Goal: Task Accomplishment & Management: Complete application form

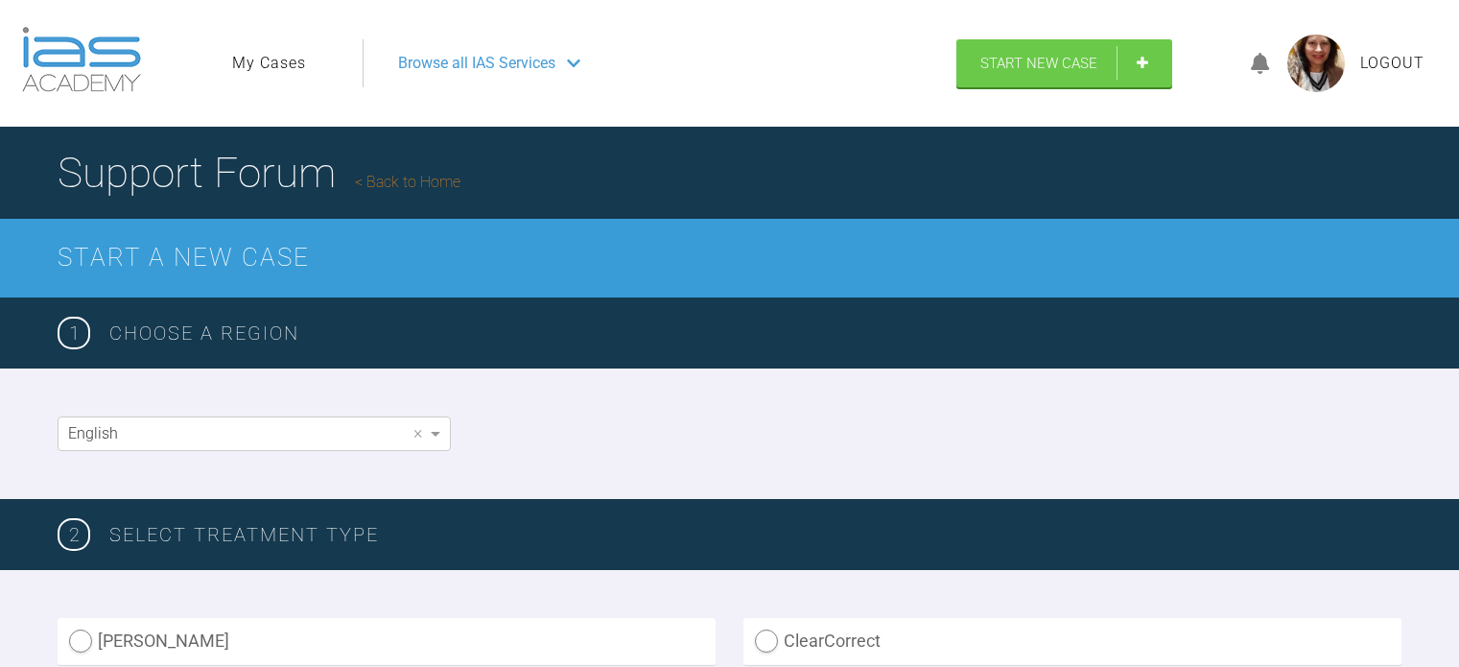
scroll to position [1282, 0]
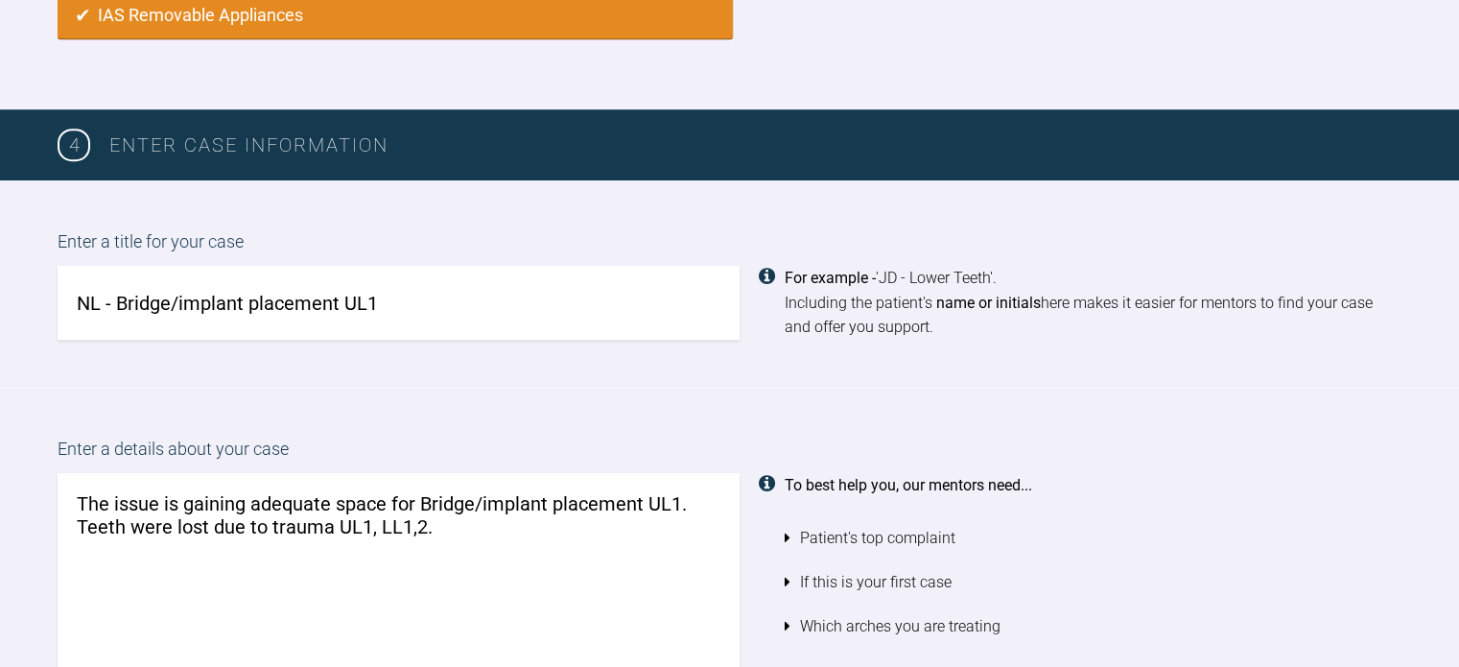
type textarea "The issue is gaining adequate space for Bridge/implant placement UL1. Teeth wer…"
click at [249, 287] on input "NL - Bridge/implant placement UL1" at bounding box center [399, 303] width 682 height 74
click at [331, 292] on input "NL - Bridge placement UL1" at bounding box center [399, 303] width 682 height 74
type input "NL - Bridge placement UL1 planned"
click at [473, 490] on textarea "The issue is gaining adequate space for Bridge/implant placement UL1. Teeth wer…" at bounding box center [399, 582] width 682 height 219
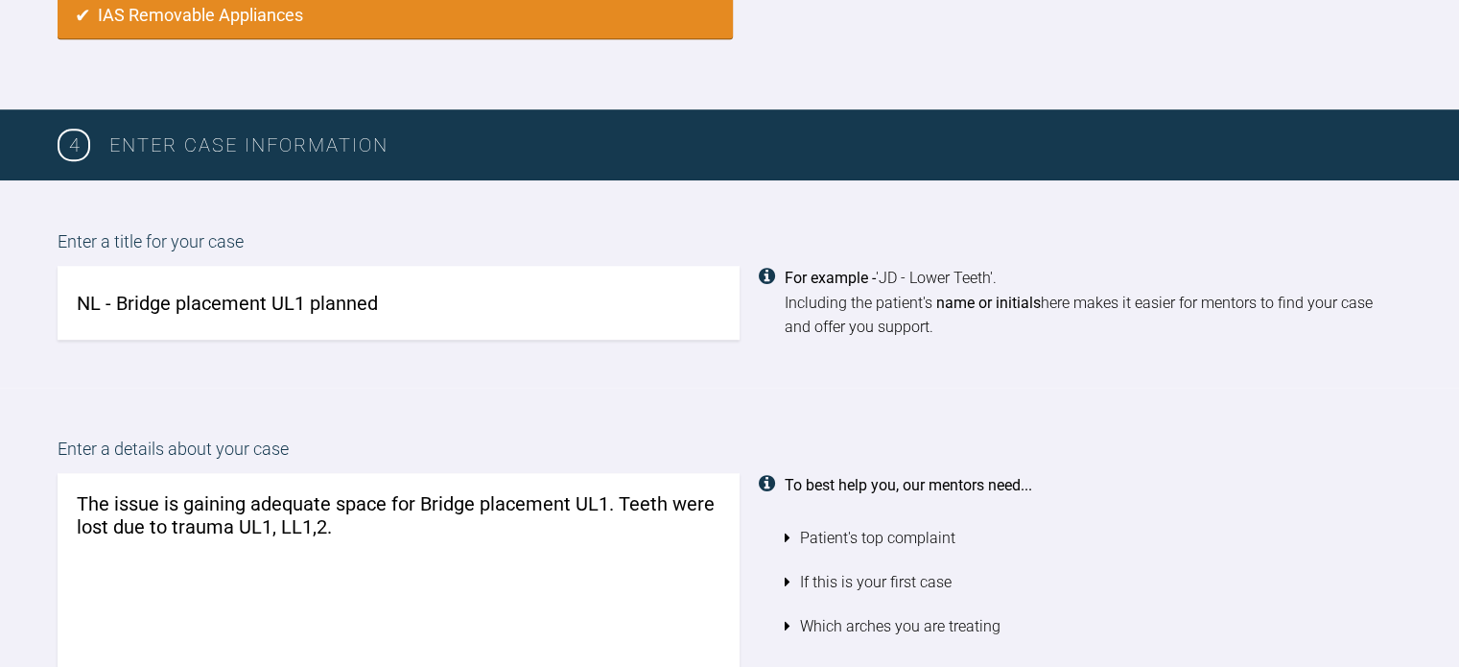
click at [377, 516] on textarea "The issue is gaining adequate space for Bridge placement UL1. Teeth were lost d…" at bounding box center [399, 582] width 682 height 219
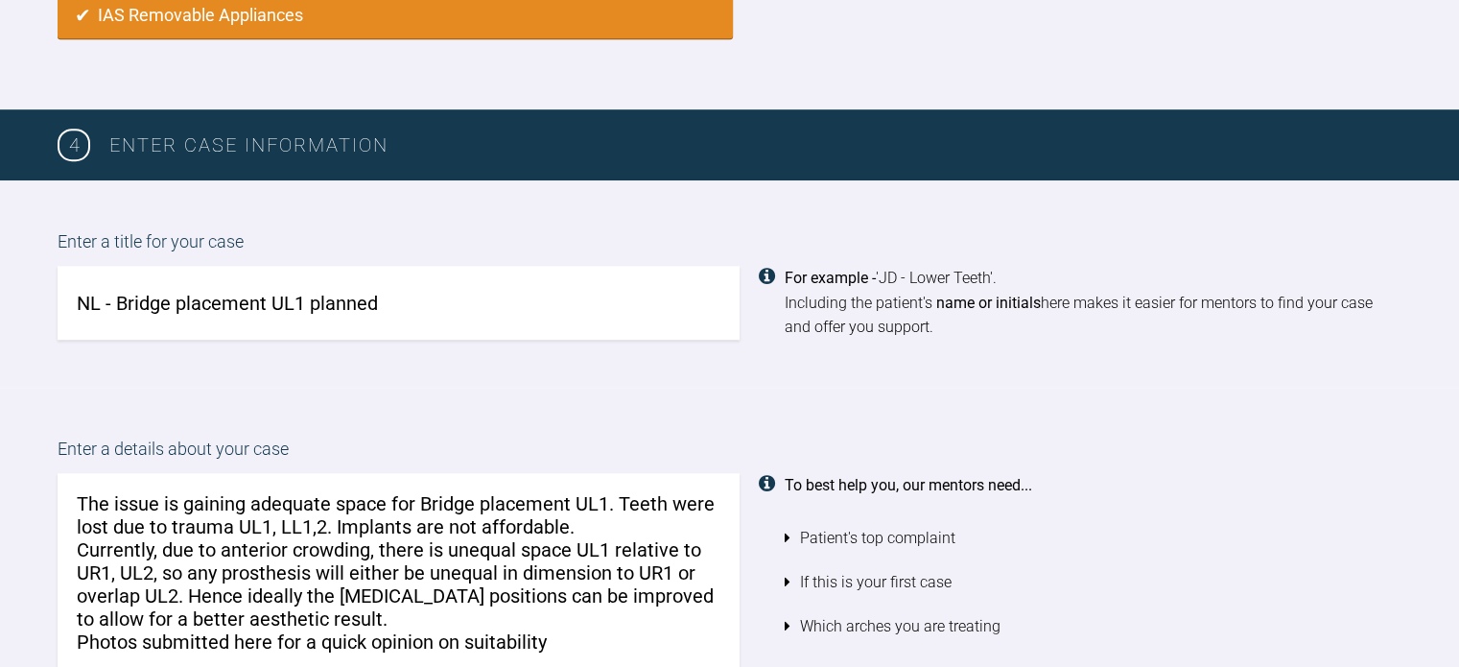
click at [365, 627] on textarea "The issue is gaining adequate space for Bridge placement UL1. Teeth were lost d…" at bounding box center [399, 582] width 682 height 219
click at [339, 626] on textarea "The issue is gaining adequate space for Bridge placement UL1. Teeth were lost d…" at bounding box center [399, 582] width 682 height 219
click at [428, 627] on textarea "The issue is gaining adequate space for Bridge placement UL1. Teeth were lost d…" at bounding box center [399, 582] width 682 height 219
click at [332, 628] on textarea "The issue is gaining adequate space for Bridge placement UL1. Teeth were lost d…" at bounding box center [399, 582] width 682 height 219
click at [477, 630] on textarea "The issue is gaining adequate space for Bridge placement UL1. Teeth were lost d…" at bounding box center [399, 582] width 682 height 219
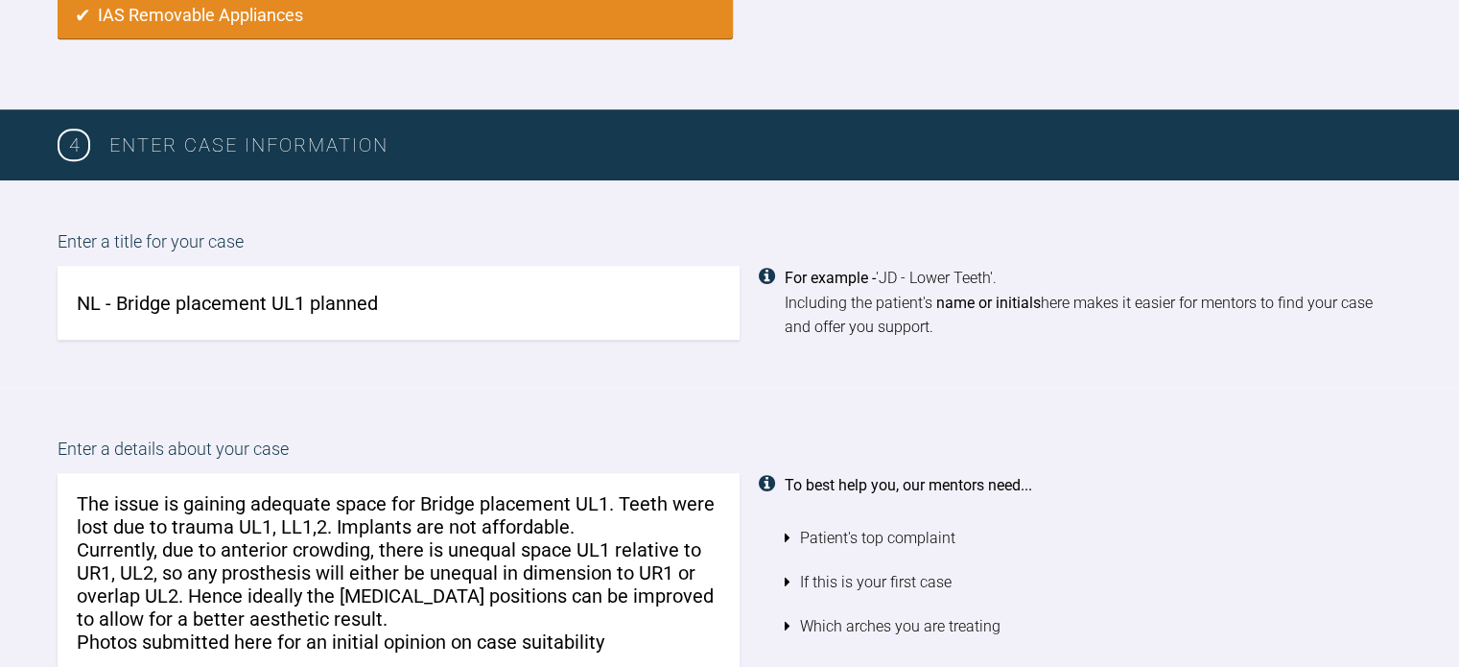
click at [616, 624] on textarea "The issue is gaining adequate space for Bridge placement UL1. Teeth were lost d…" at bounding box center [399, 582] width 682 height 219
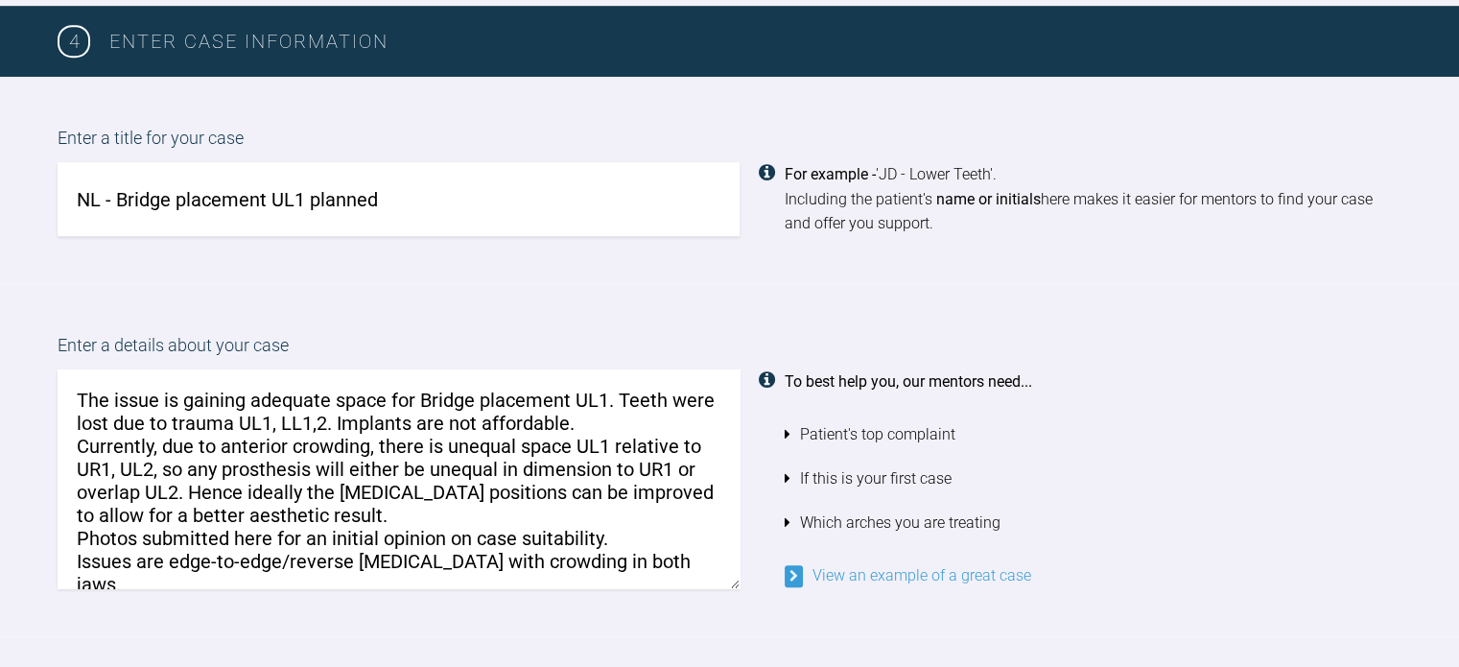
click at [626, 521] on textarea "The issue is gaining adequate space for Bridge placement UL1. Teeth were lost d…" at bounding box center [399, 478] width 682 height 219
click at [657, 544] on textarea "The issue is gaining adequate space for Bridge placement UL1. Teeth were lost d…" at bounding box center [399, 478] width 682 height 219
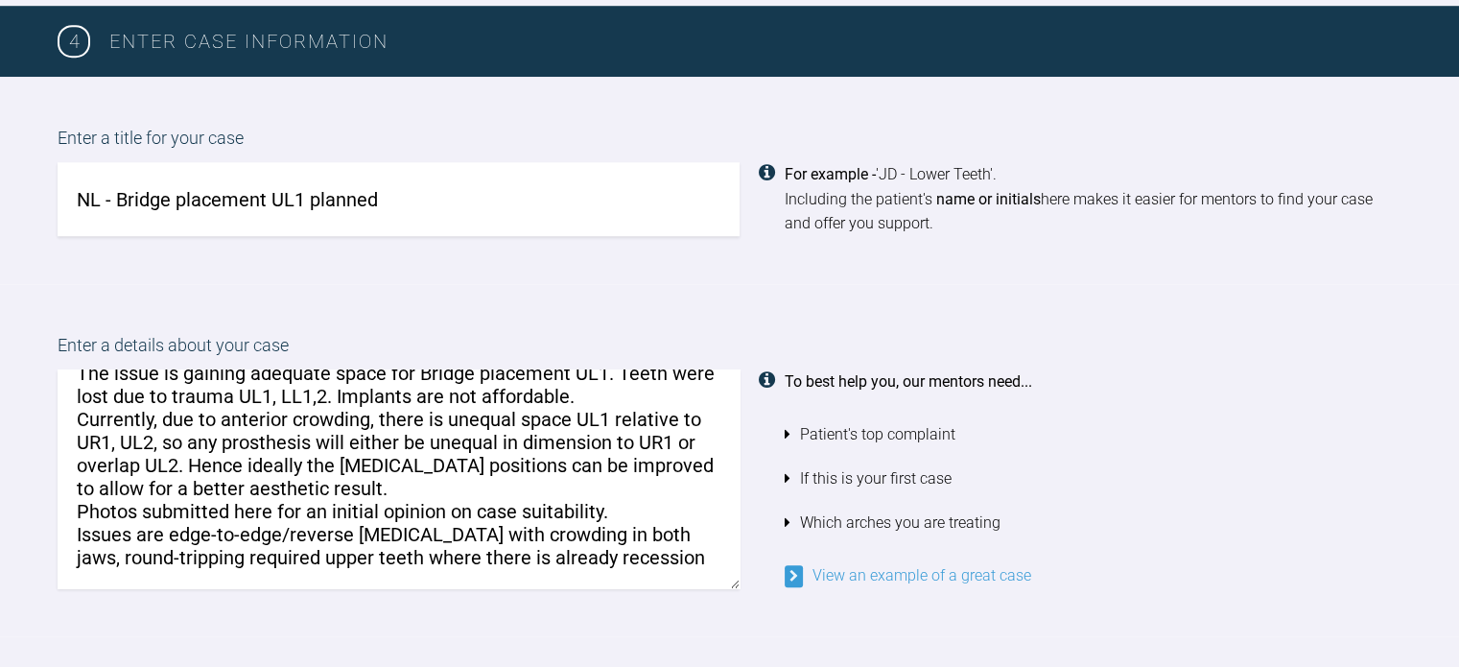
scroll to position [0, 0]
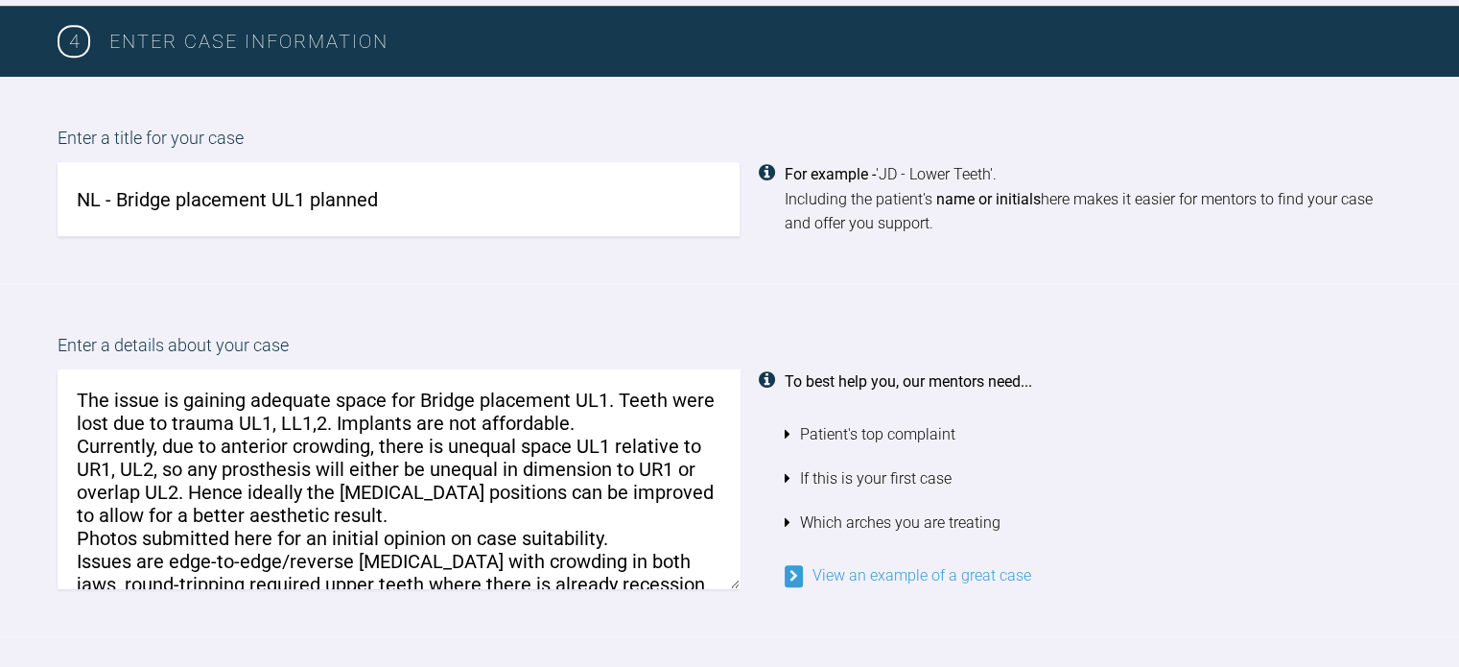
click at [633, 407] on textarea "The issue is gaining adequate space for Bridge placement UL1. Teeth were lost d…" at bounding box center [399, 478] width 682 height 219
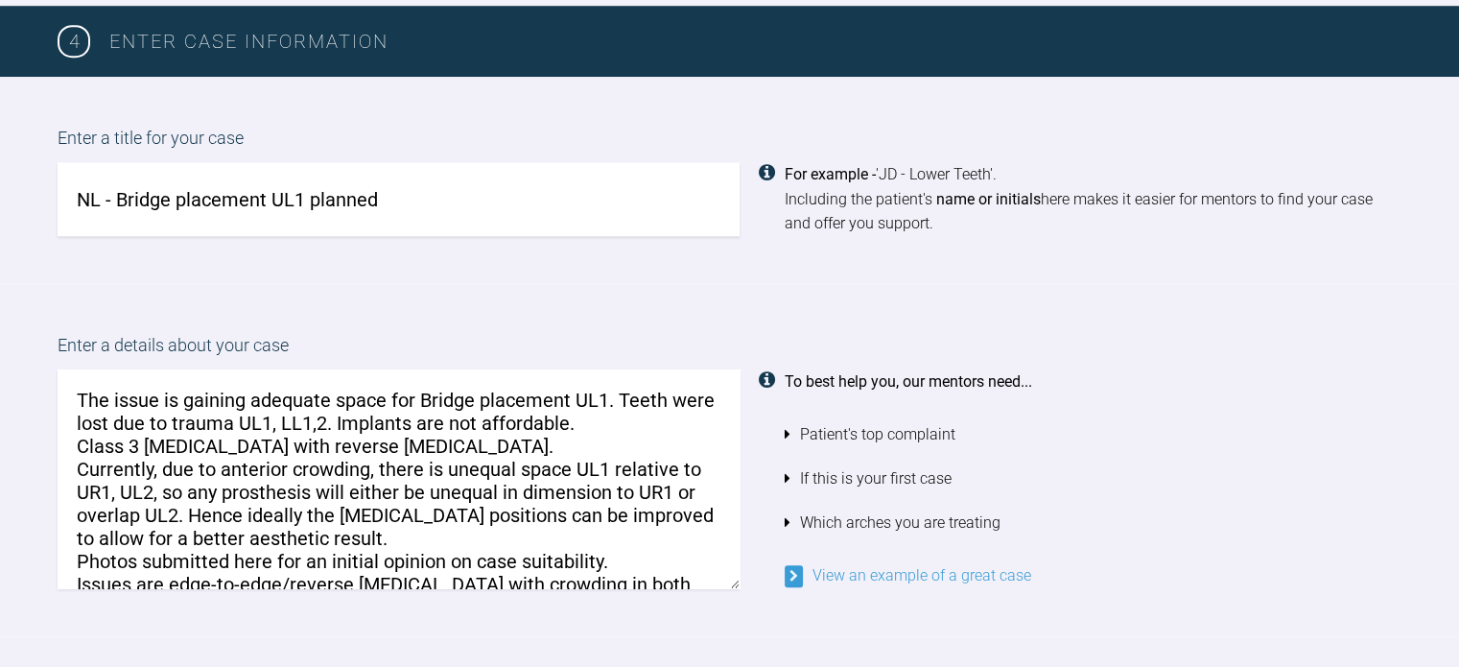
scroll to position [50, 0]
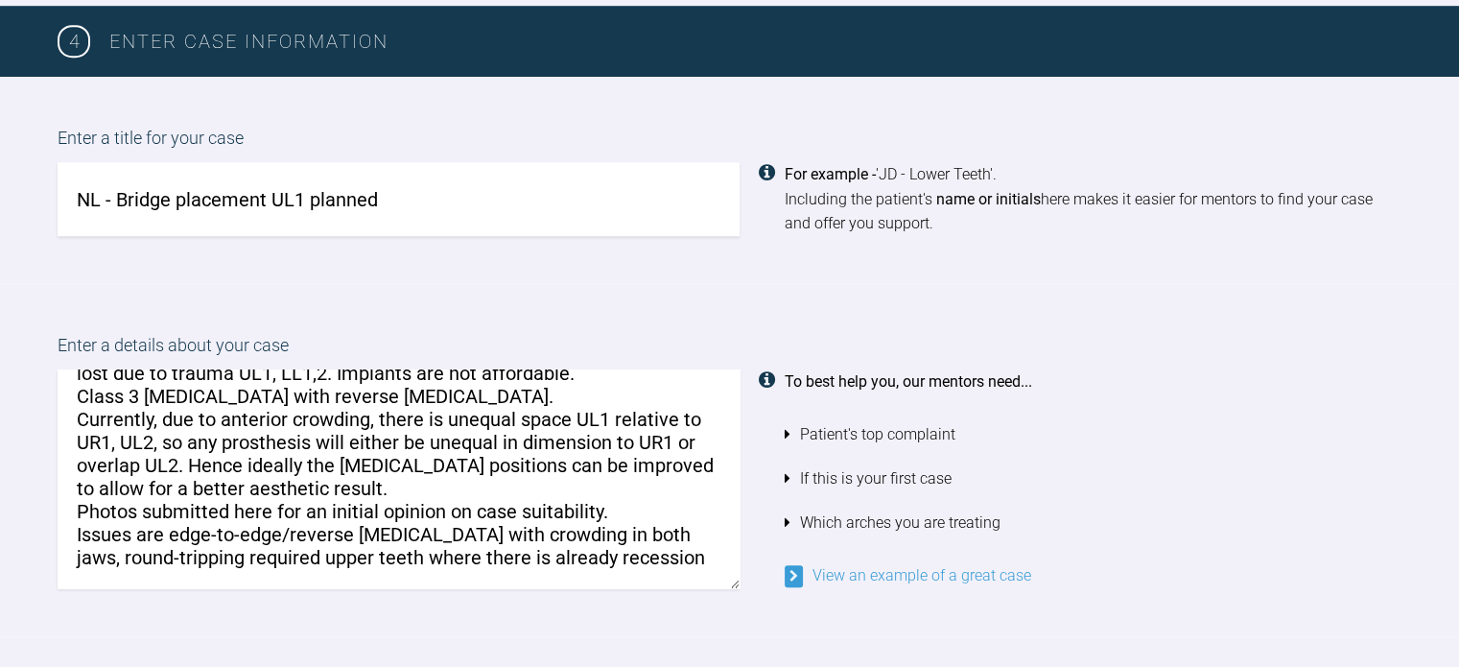
click at [169, 521] on textarea "The issue is gaining adequate space for Bridge placement UL1. Teeth were lost d…" at bounding box center [399, 478] width 682 height 219
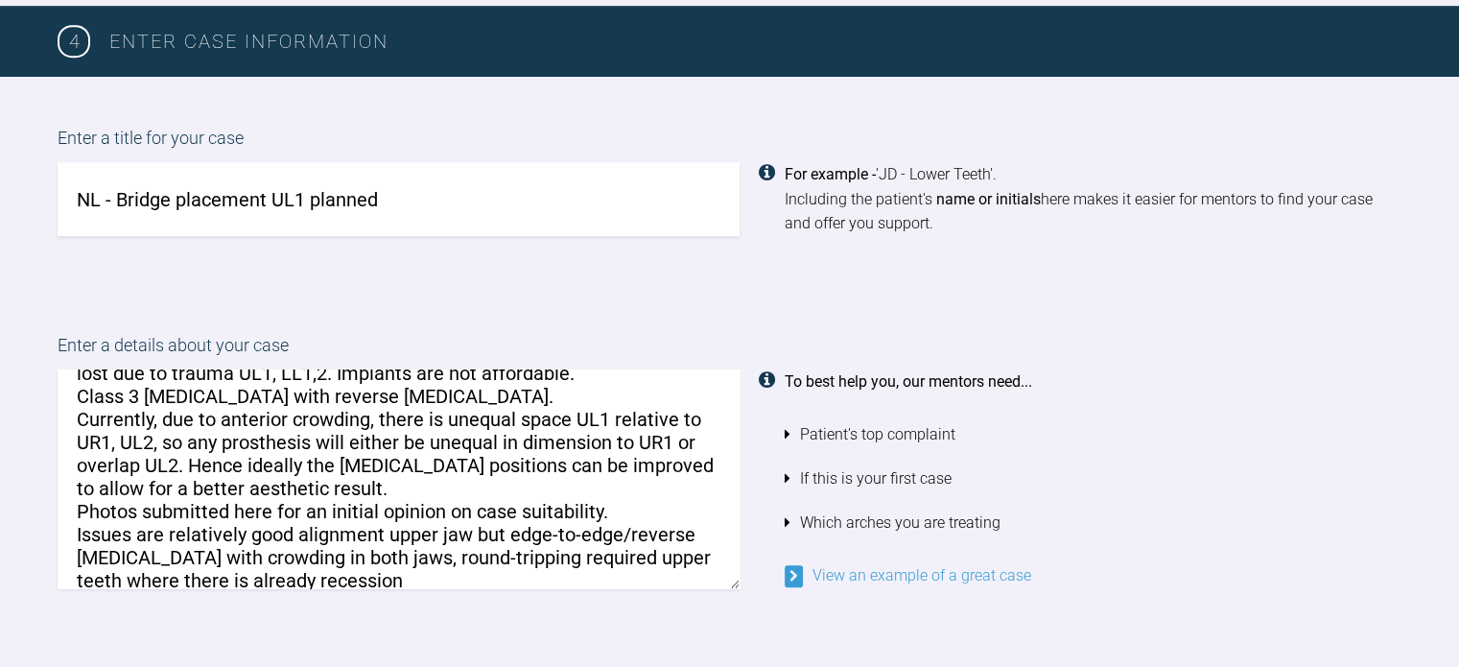
scroll to position [73, 0]
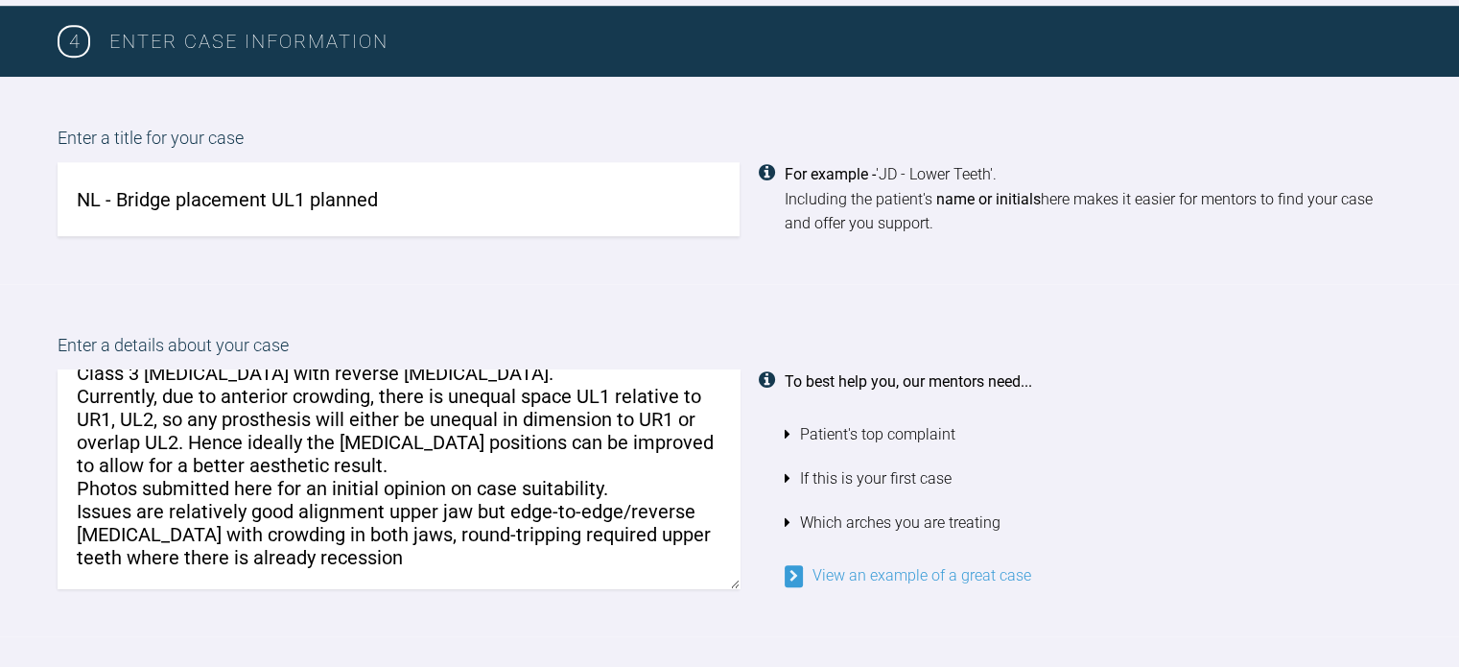
click at [391, 546] on textarea "The issue is gaining adequate space for Bridge placement UL1. Teeth were lost d…" at bounding box center [399, 478] width 682 height 219
click at [376, 473] on textarea "The issue is gaining adequate space for Bridge placement UL1. Teeth were lost d…" at bounding box center [399, 478] width 682 height 219
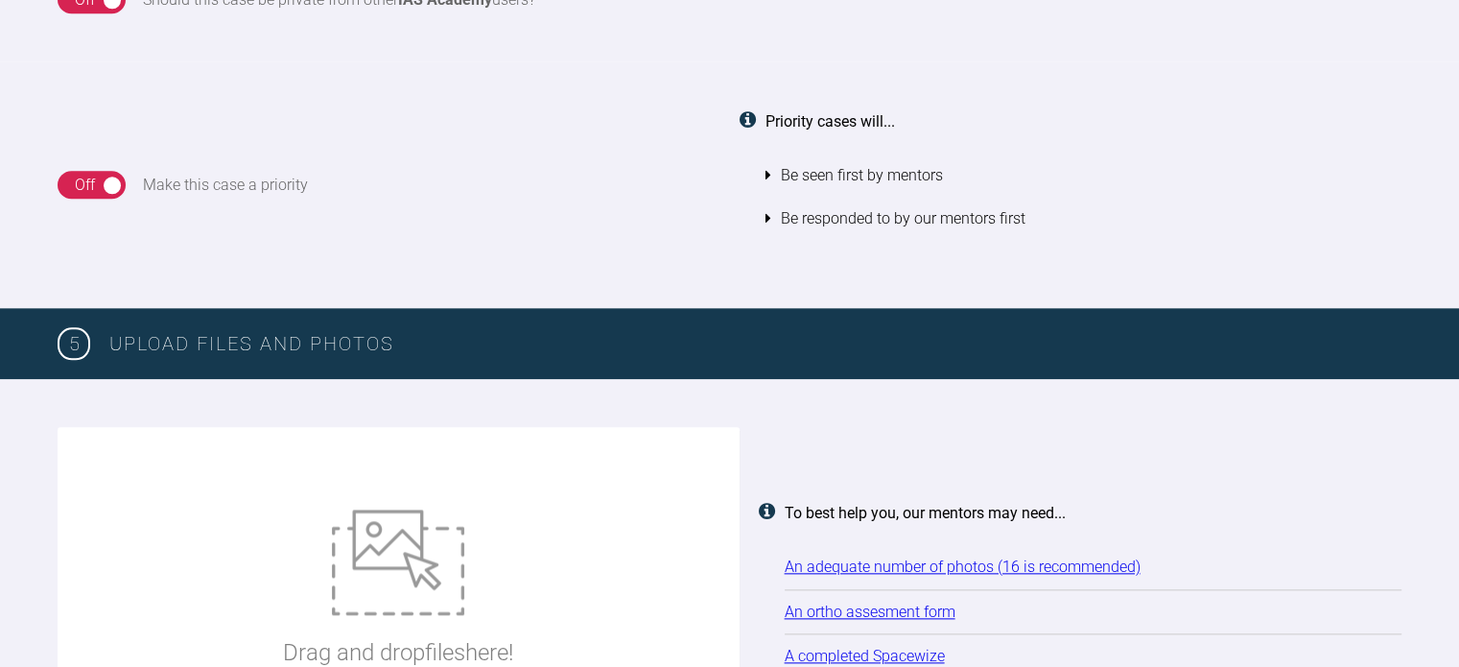
scroll to position [2115, 0]
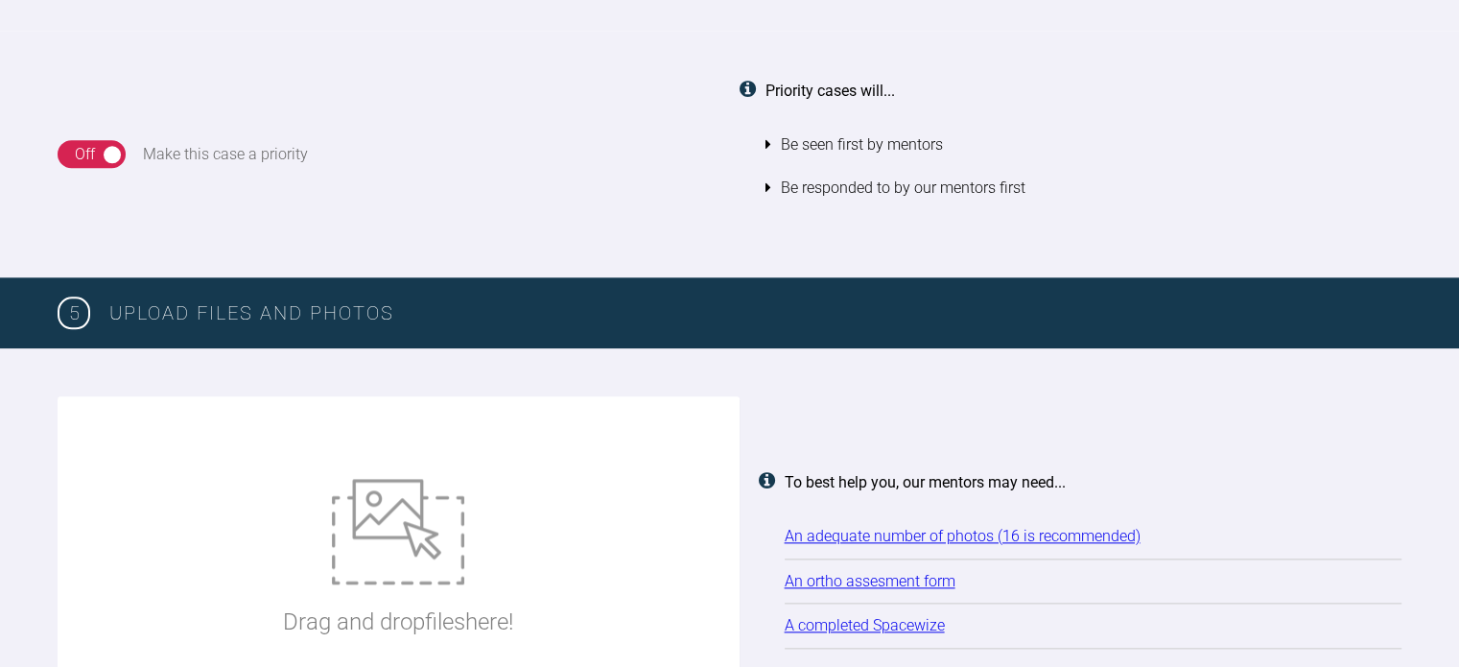
type textarea "The issue is gaining adequate space for Bridge placement UL1. Teeth were lost d…"
click at [234, 440] on div "Drag and drop files here!" at bounding box center [399, 559] width 682 height 326
type input "C:\fakepath\20250630_112436.jpg"
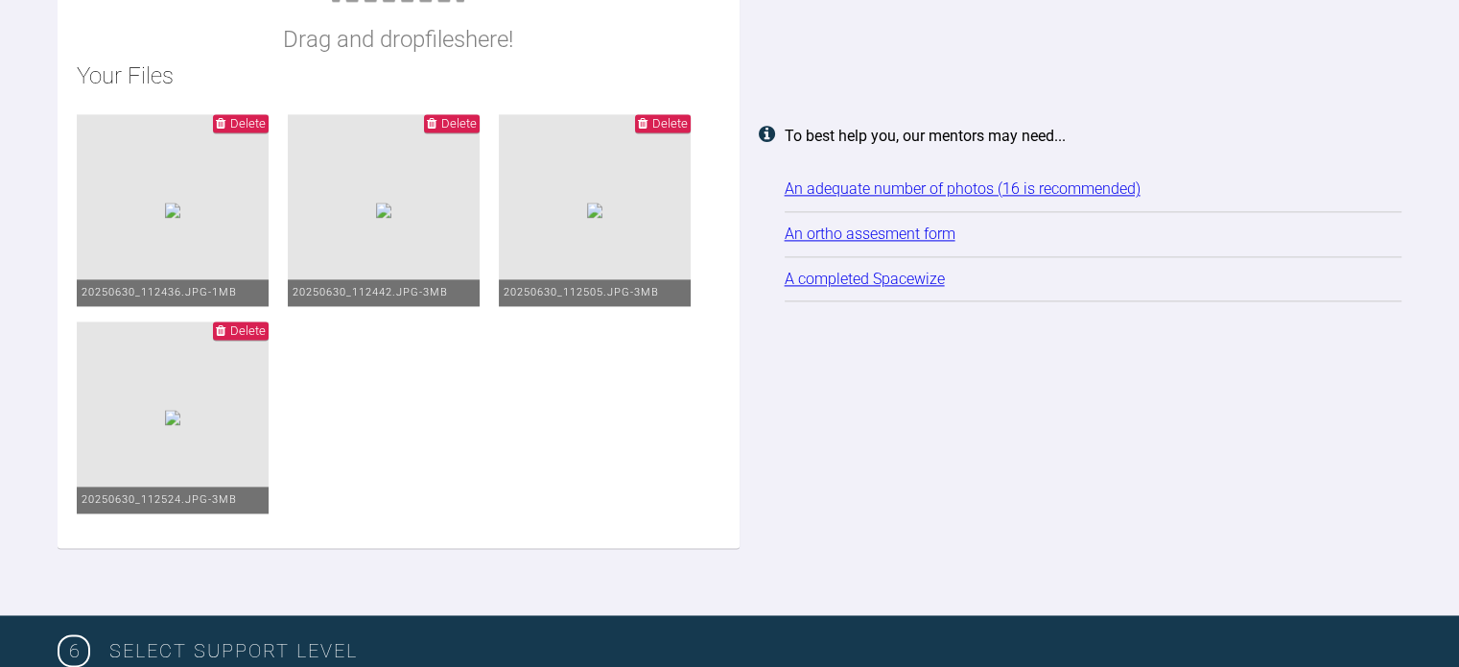
scroll to position [2636, 0]
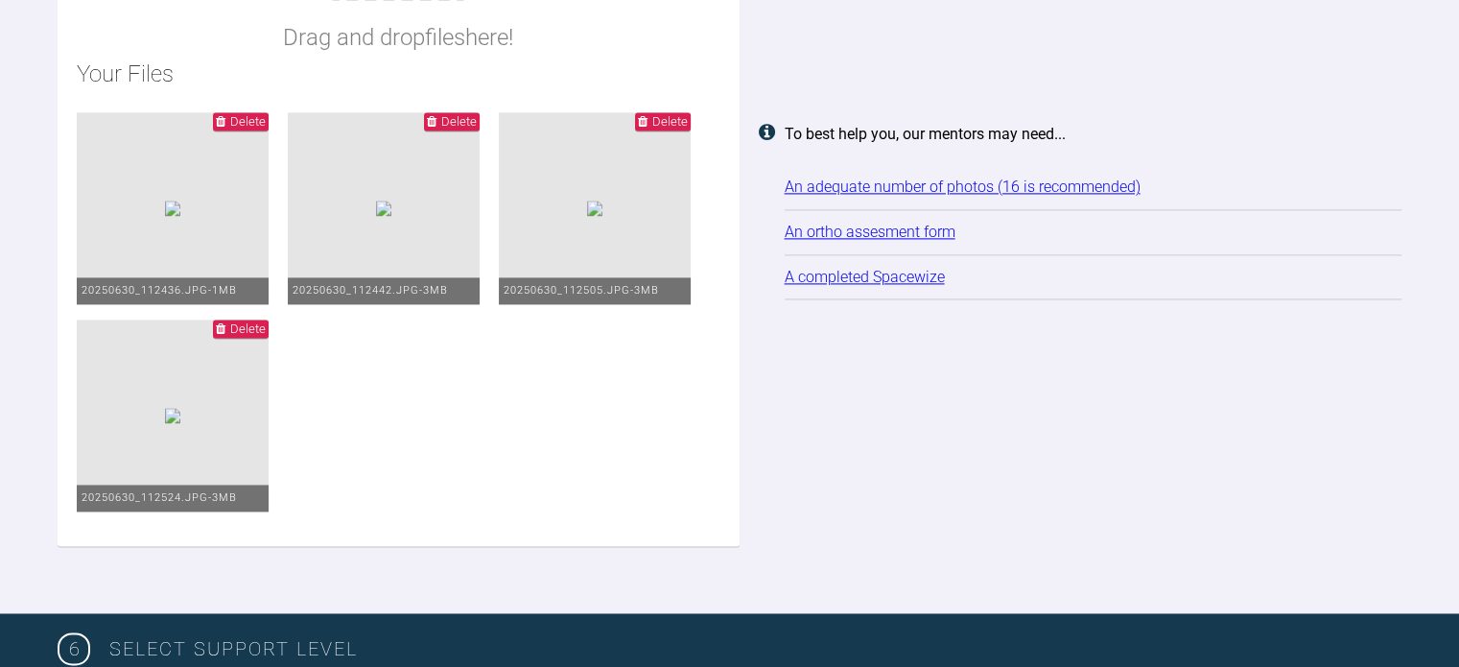
click at [662, 493] on ul "Delete 20250630_112436.jpg - 1MB Delete 20250630_112442.jpg - 3MB Delete 202506…" at bounding box center [399, 319] width 644 height 415
type input "C:\fakepath\20250630_112524.jpg"
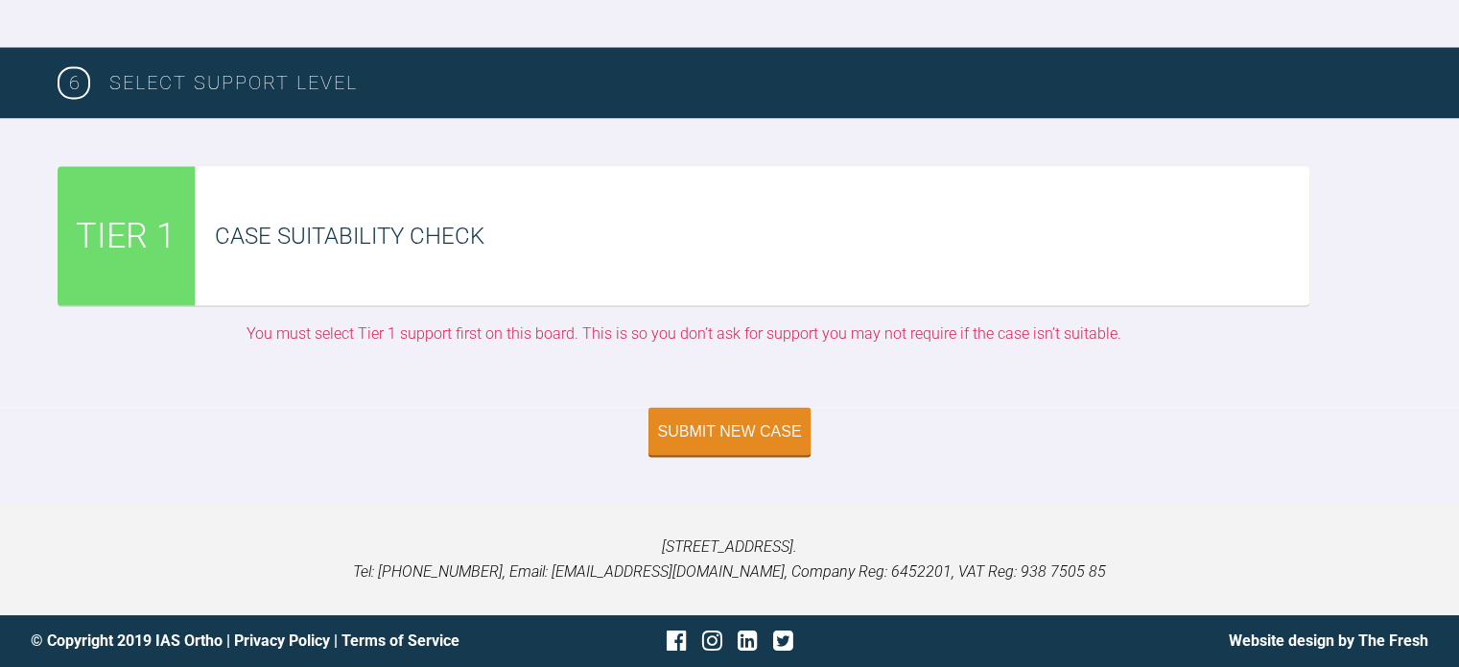
scroll to position [3808, 0]
click at [108, 235] on span "TIER 1" at bounding box center [126, 236] width 100 height 56
click at [715, 417] on button "Submit New Case" at bounding box center [730, 433] width 163 height 48
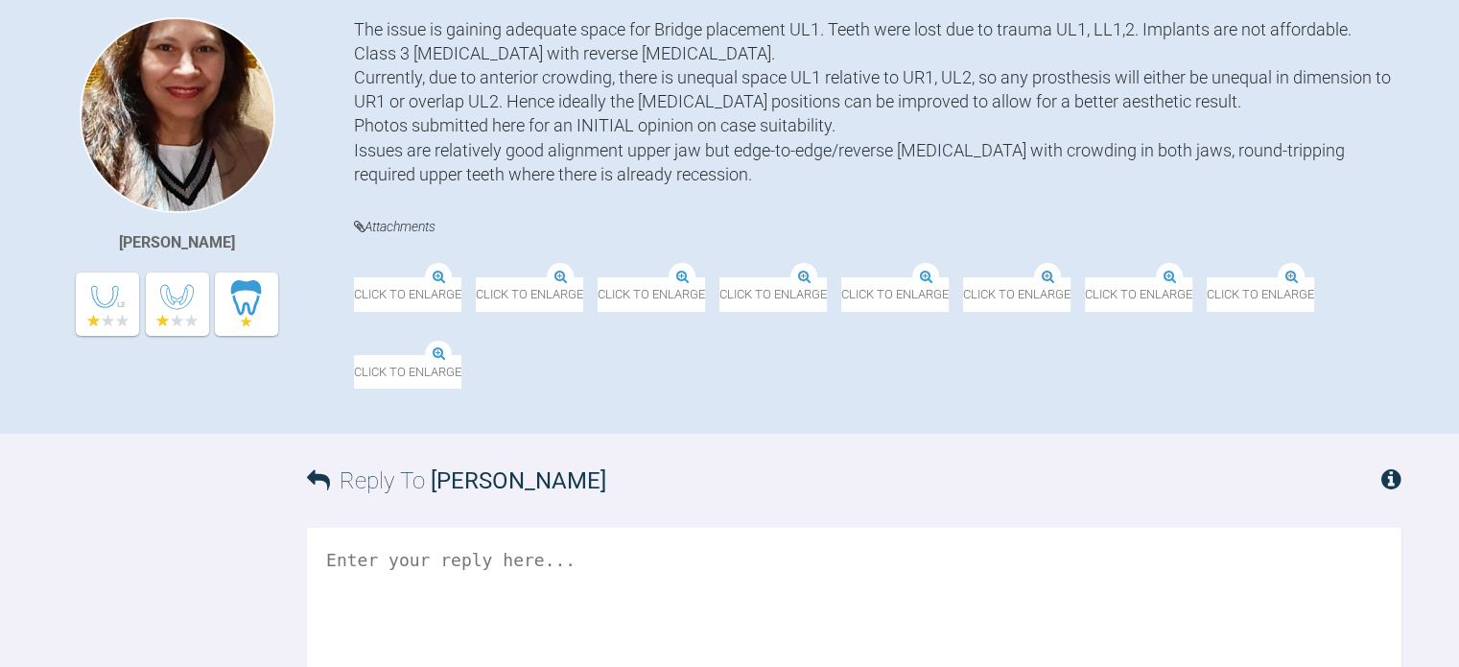
scroll to position [437, 0]
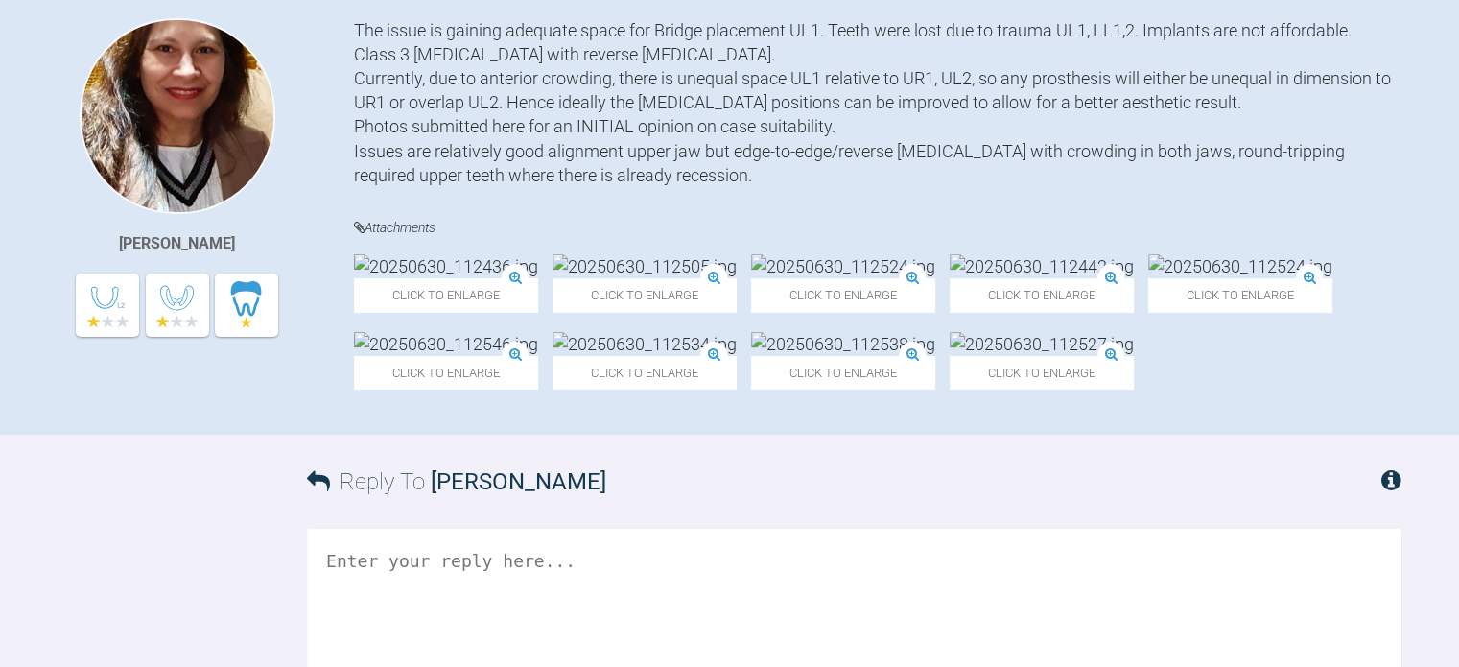
drag, startPoint x: 1254, startPoint y: 316, endPoint x: 1290, endPoint y: 330, distance: 38.3
click at [1290, 278] on img at bounding box center [1241, 266] width 184 height 24
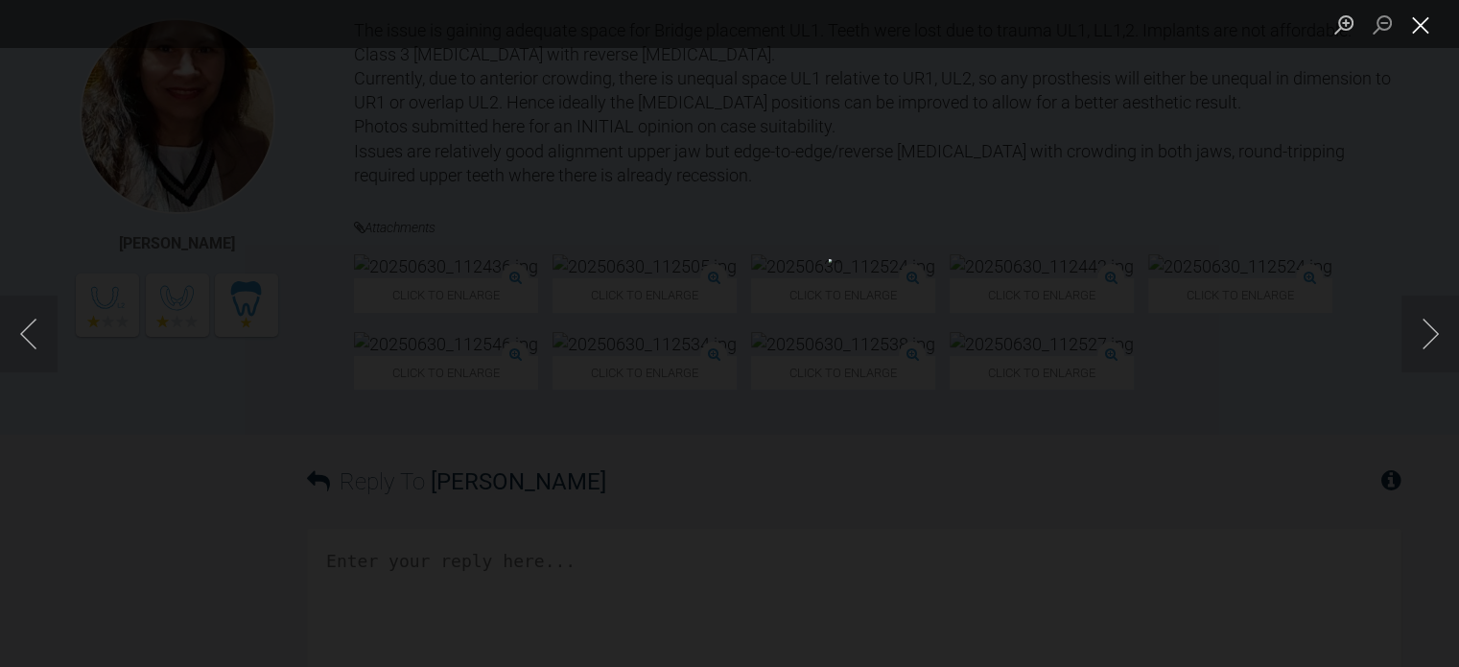
click at [1416, 19] on button "Close lightbox" at bounding box center [1421, 25] width 38 height 34
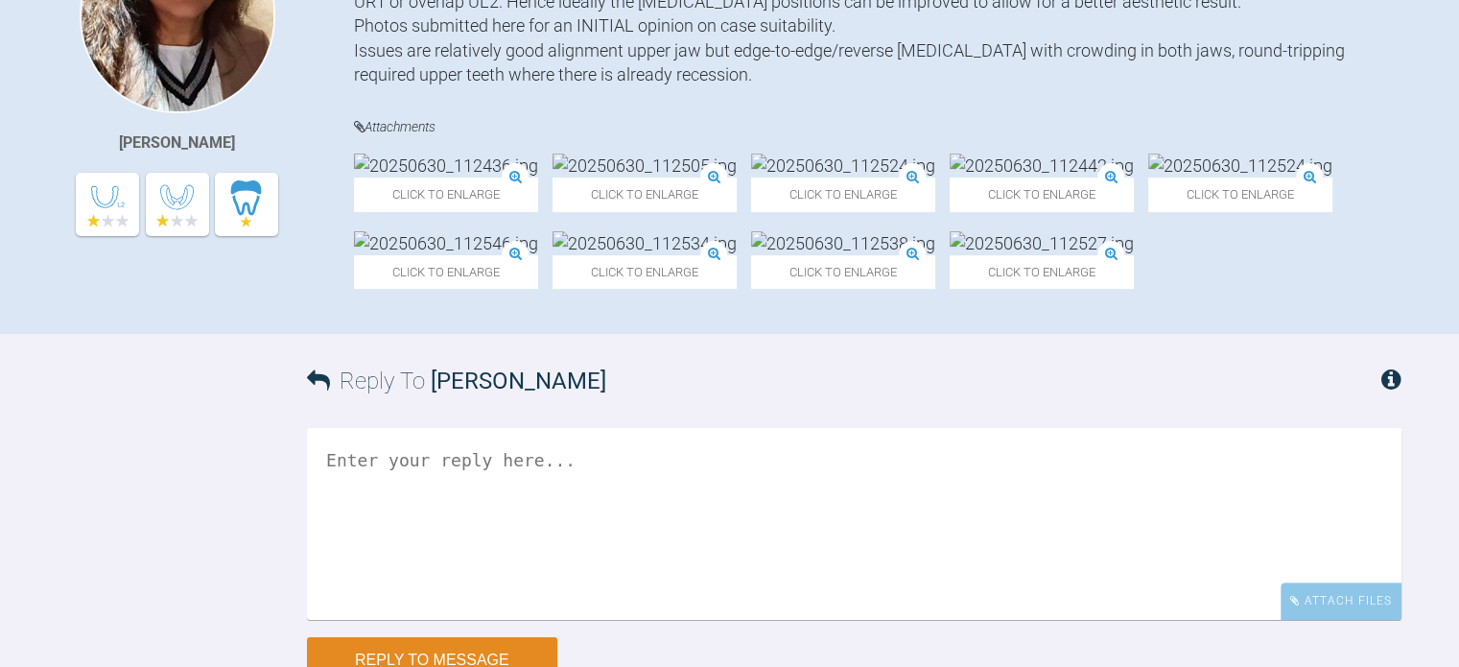
scroll to position [538, 0]
click at [526, 160] on div "Click to enlarge" at bounding box center [446, 182] width 184 height 58
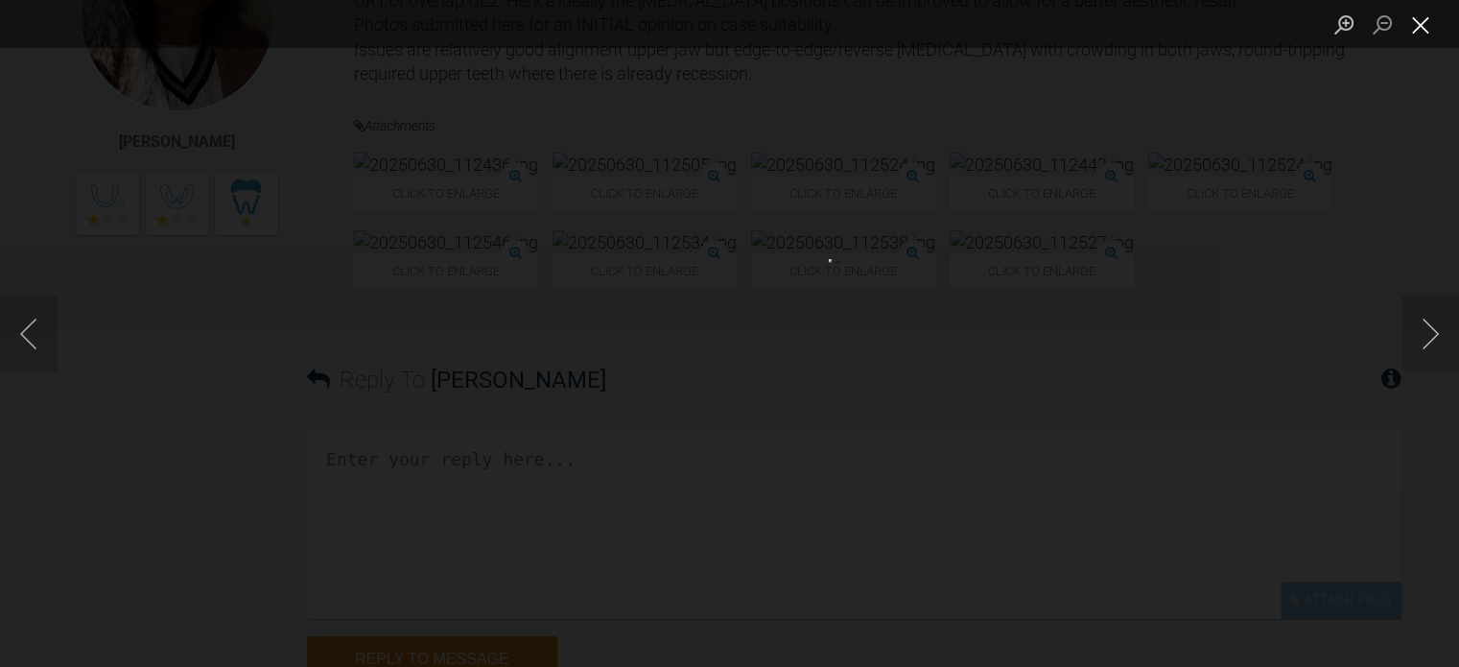
click at [1429, 29] on button "Close lightbox" at bounding box center [1421, 25] width 38 height 34
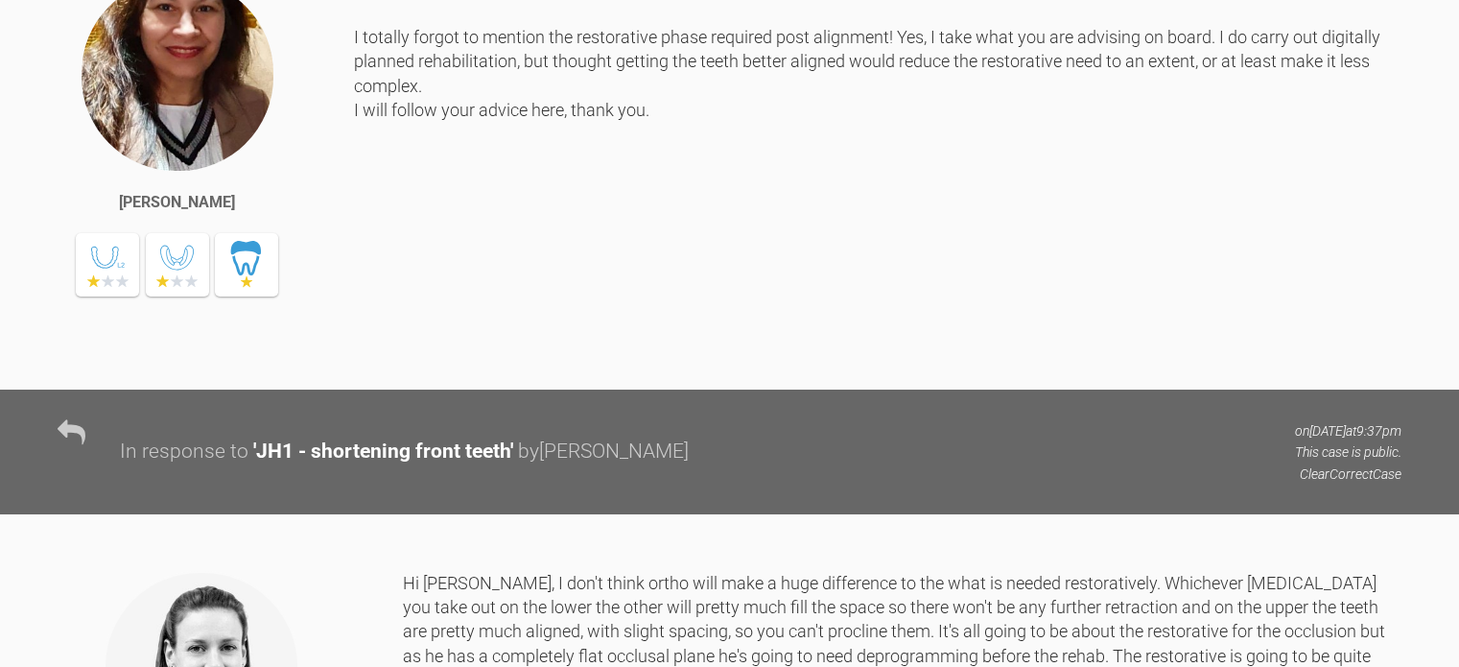
scroll to position [1976, 0]
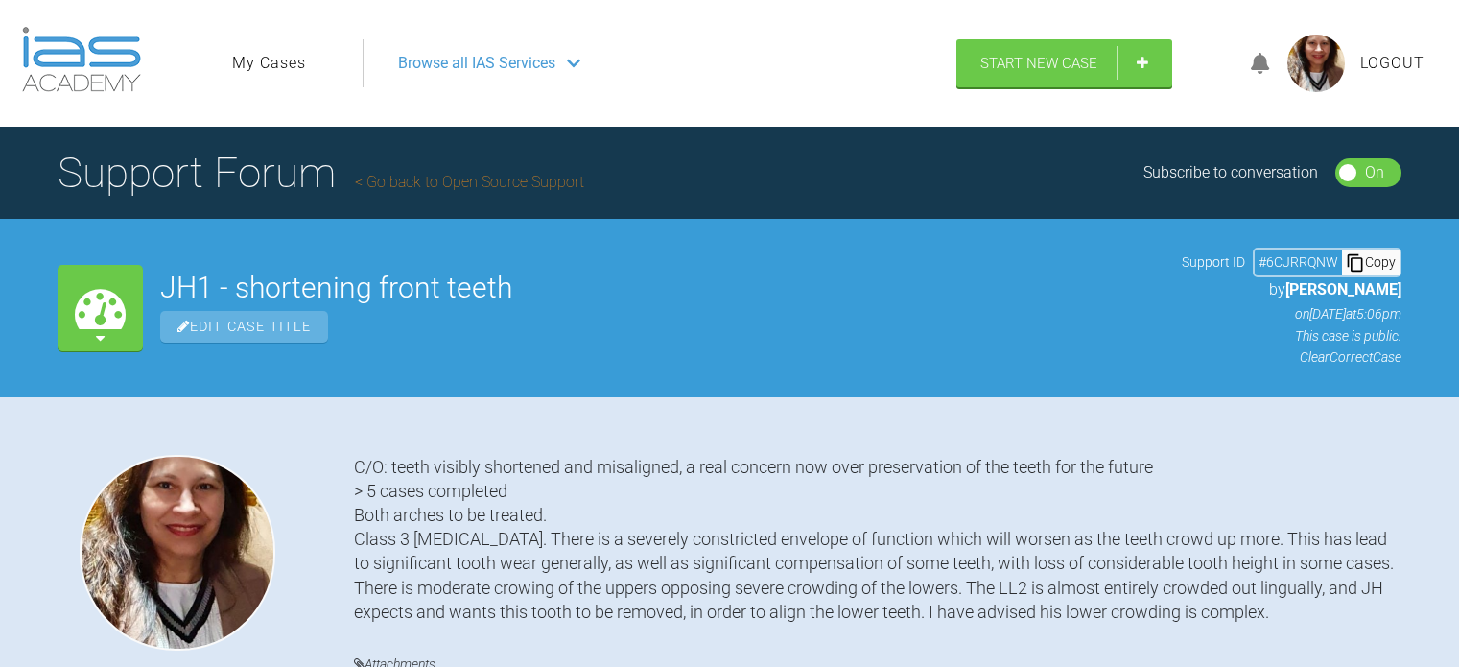
scroll to position [1976, 0]
